Goal: Information Seeking & Learning: Learn about a topic

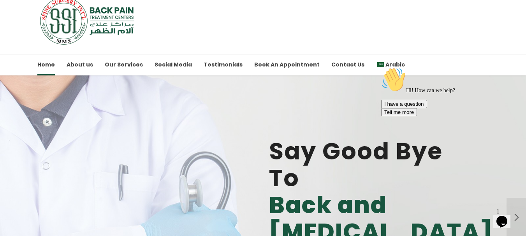
scroll to position [2, 0]
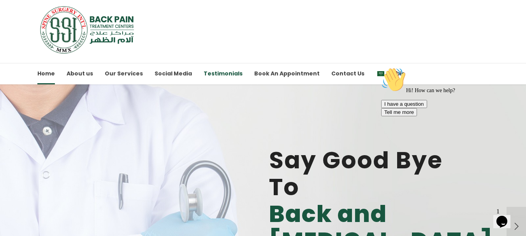
click at [204, 76] on link "Testimonials" at bounding box center [223, 73] width 39 height 21
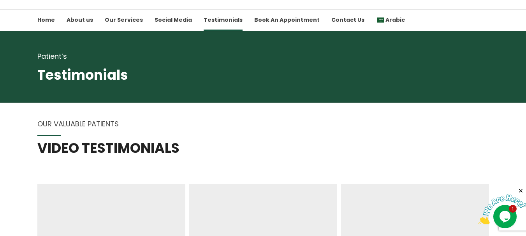
scroll to position [42, 0]
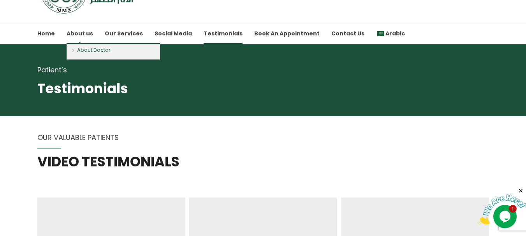
click at [84, 48] on link "About Doctor" at bounding box center [113, 51] width 93 height 16
